Goal: Task Accomplishment & Management: Use online tool/utility

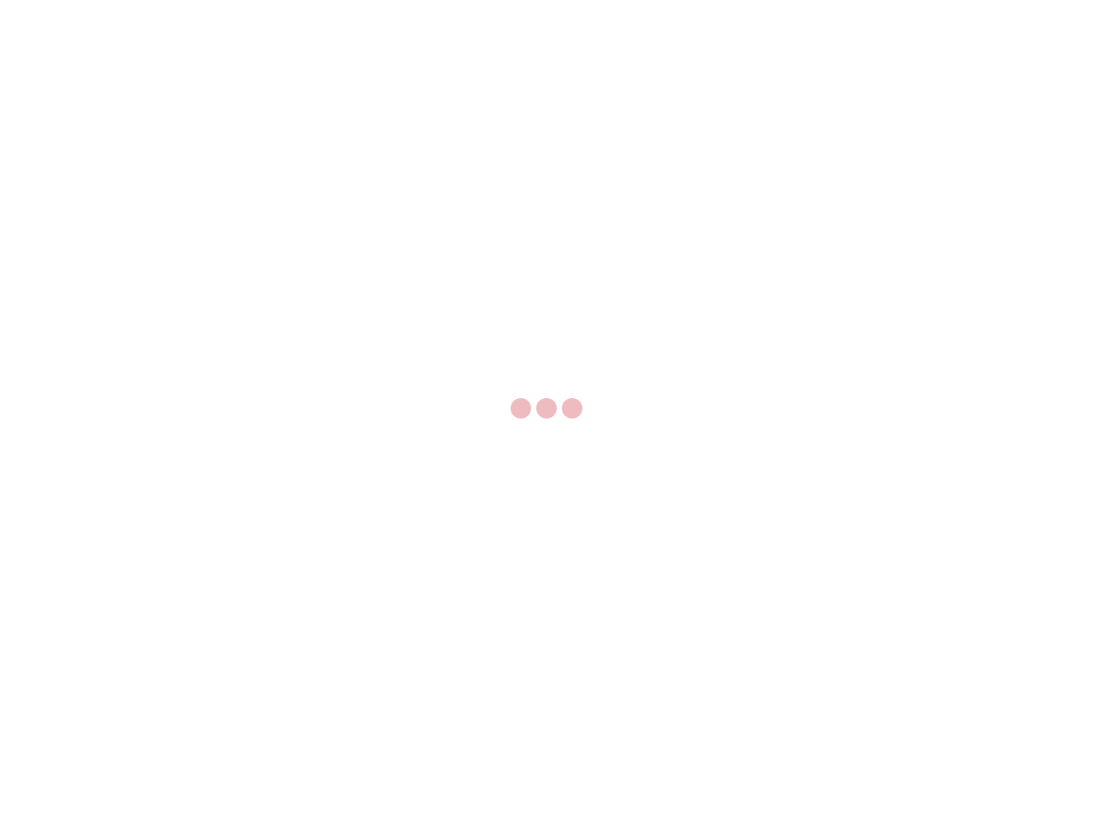
select select "US"
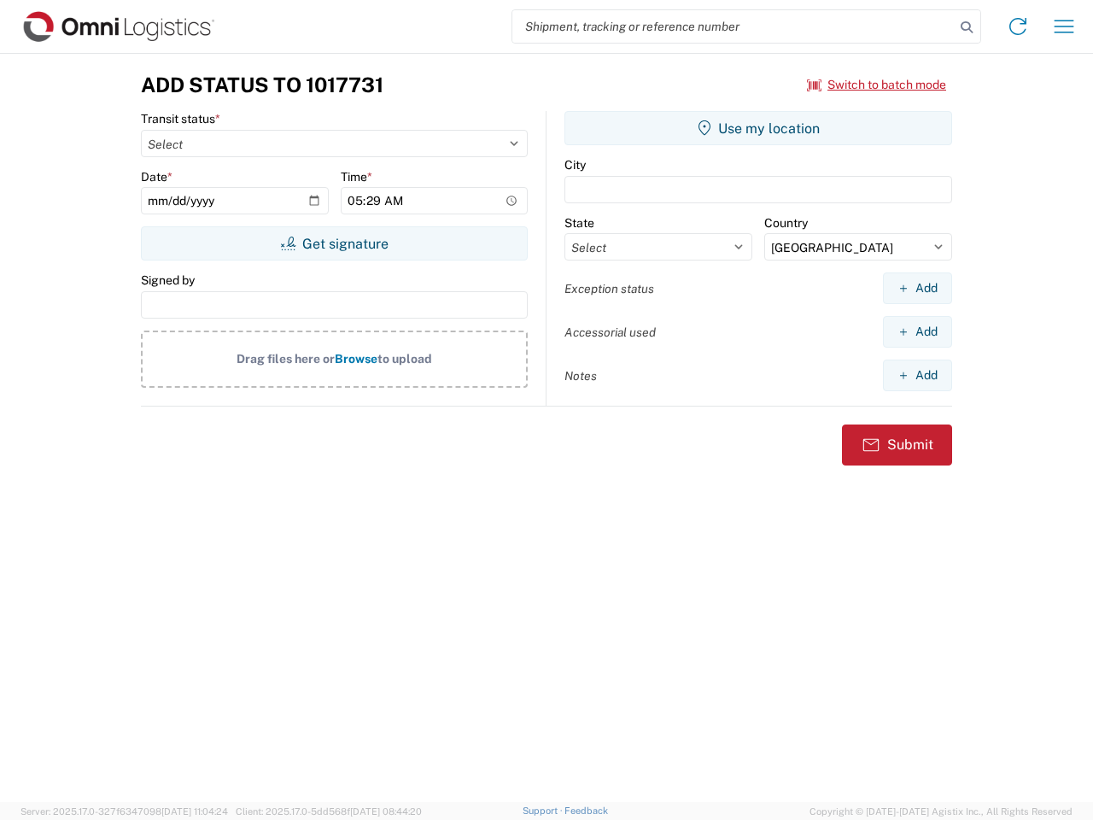
click at [733, 26] on input "search" at bounding box center [733, 26] width 442 height 32
click at [966, 27] on icon at bounding box center [966, 27] width 24 height 24
click at [1018, 26] on icon at bounding box center [1017, 26] width 27 height 27
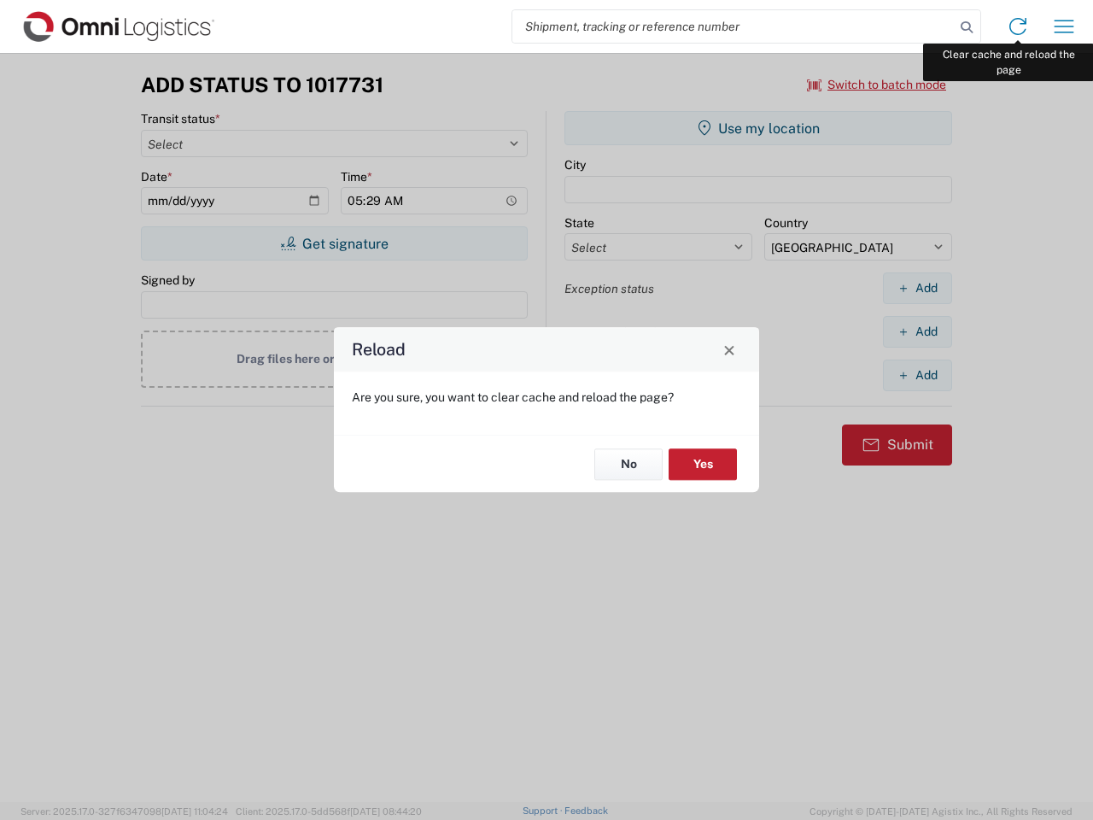
click at [1064, 26] on div "Reload Are you sure, you want to clear cache and reload the page? No Yes" at bounding box center [546, 410] width 1093 height 820
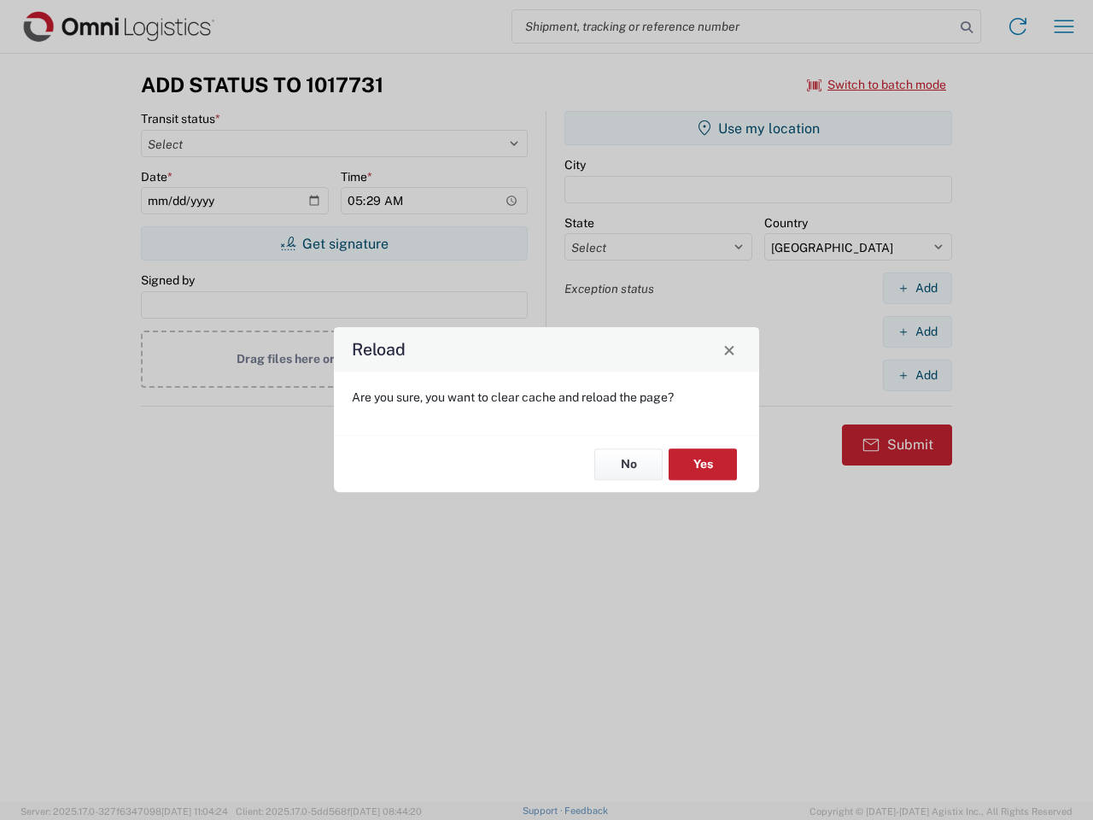
click at [877, 85] on div "Reload Are you sure, you want to clear cache and reload the page? No Yes" at bounding box center [546, 410] width 1093 height 820
click at [334, 243] on div "Reload Are you sure, you want to clear cache and reload the page? No Yes" at bounding box center [546, 410] width 1093 height 820
click at [758, 128] on div "Reload Are you sure, you want to clear cache and reload the page? No Yes" at bounding box center [546, 410] width 1093 height 820
click at [917, 288] on div "Reload Are you sure, you want to clear cache and reload the page? No Yes" at bounding box center [546, 410] width 1093 height 820
click at [917, 331] on div "Reload Are you sure, you want to clear cache and reload the page? No Yes" at bounding box center [546, 410] width 1093 height 820
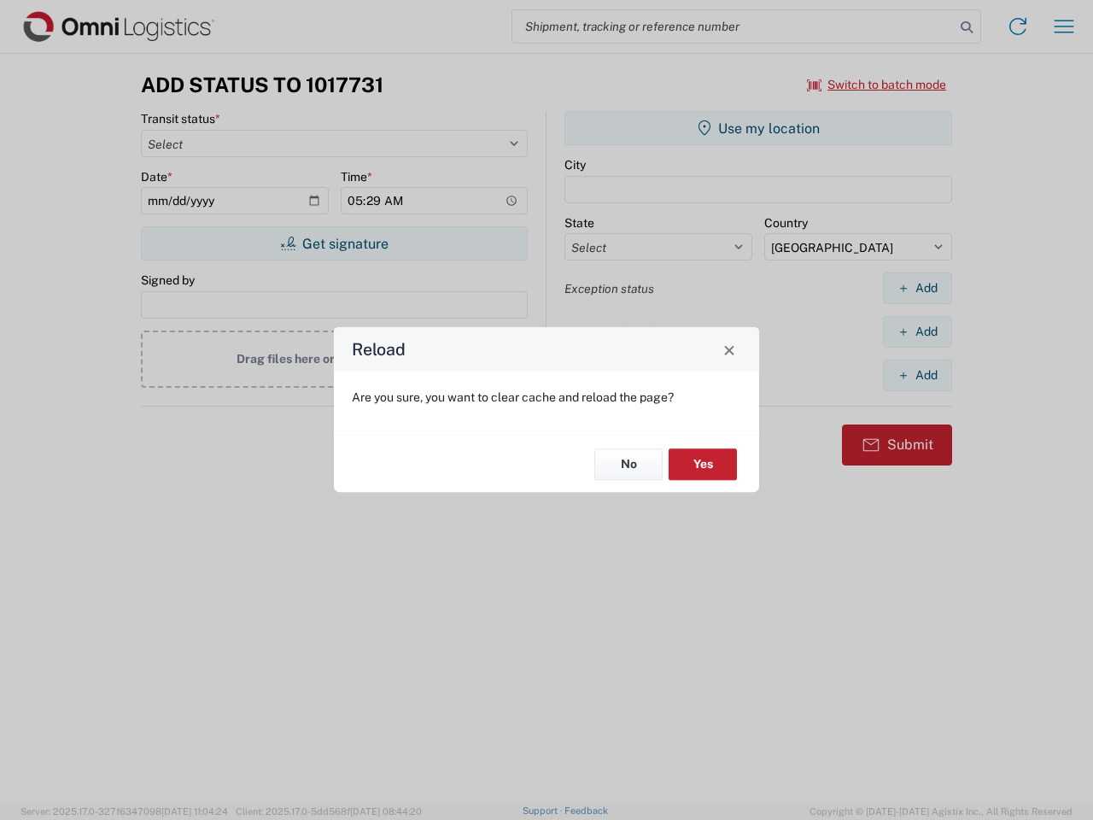
click at [917, 375] on div "Reload Are you sure, you want to clear cache and reload the page? No Yes" at bounding box center [546, 410] width 1093 height 820
